Goal: Information Seeking & Learning: Find specific fact

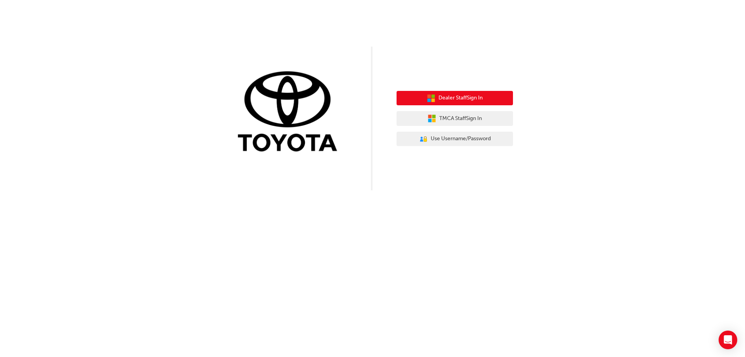
click at [501, 95] on button "Dealer Staff Sign In" at bounding box center [455, 98] width 116 height 15
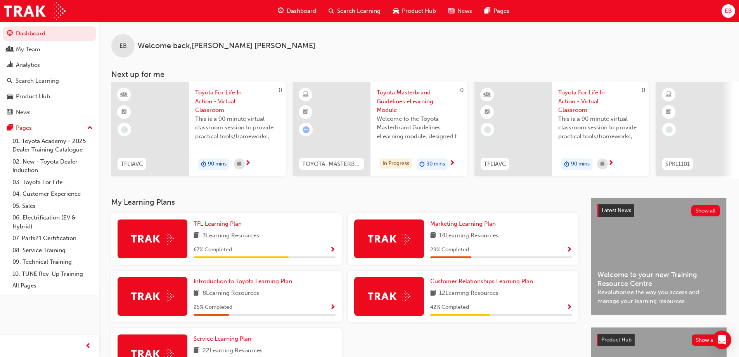
click at [358, 10] on span "Search Learning" at bounding box center [358, 11] width 43 height 9
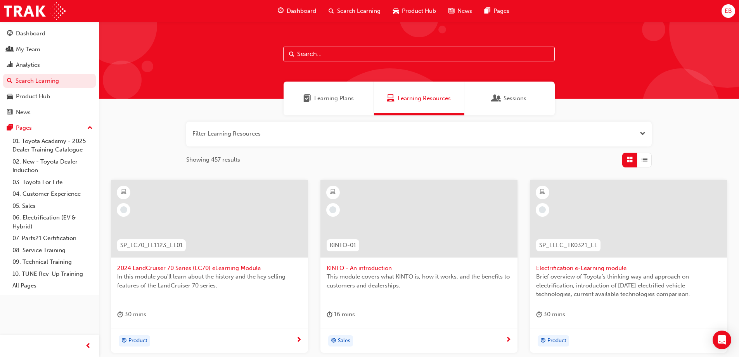
click at [330, 52] on input "text" at bounding box center [419, 54] width 272 height 15
paste input "SPK11101"
type input "SPK11101"
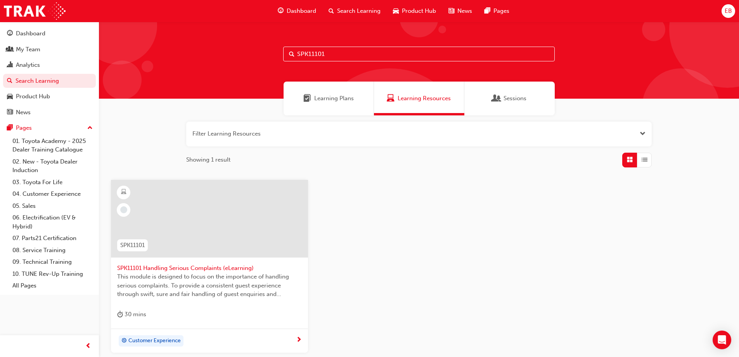
drag, startPoint x: 350, startPoint y: 53, endPoint x: 127, endPoint y: 55, distance: 223.2
click at [133, 57] on div "SPK11101" at bounding box center [419, 60] width 640 height 77
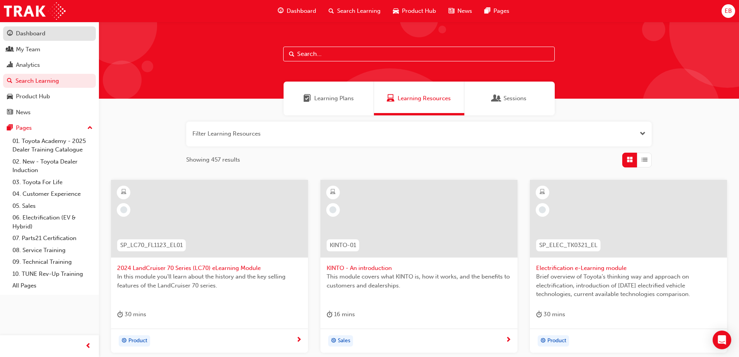
click at [23, 34] on div "Dashboard" at bounding box center [31, 33] width 30 height 9
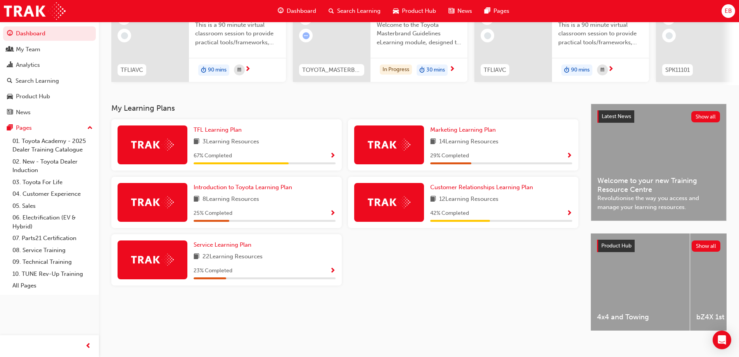
scroll to position [107, 0]
